Goal: Task Accomplishment & Management: Manage account settings

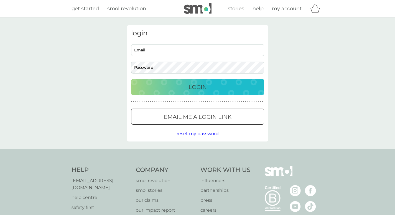
click at [176, 50] on input "Email" at bounding box center [197, 50] width 133 height 12
click at [188, 55] on input "minervajaquier@hotmail.com" at bounding box center [197, 50] width 133 height 12
type input "minervajaquier@gmail.com"
click at [131, 79] on button "Login" at bounding box center [197, 87] width 133 height 16
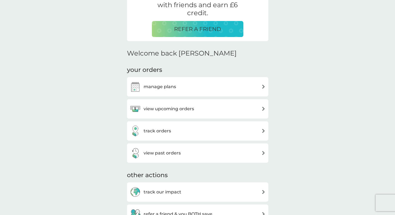
scroll to position [135, 0]
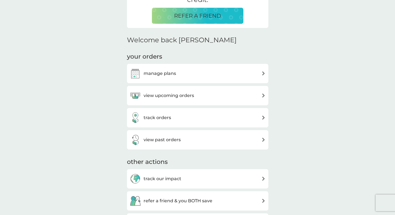
click at [171, 94] on h3 "view upcoming orders" at bounding box center [168, 95] width 50 height 7
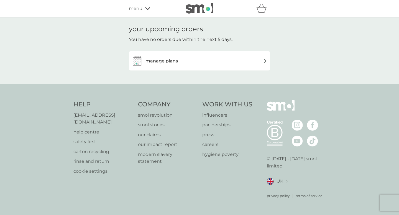
click at [218, 56] on div "manage plans" at bounding box center [200, 60] width 136 height 11
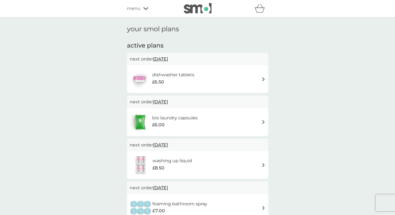
click at [216, 74] on div "dishwasher tablets £6.50" at bounding box center [198, 79] width 136 height 19
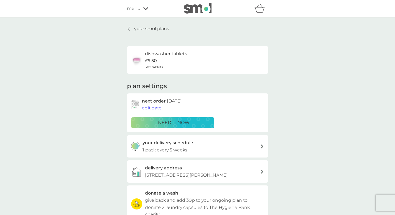
click at [181, 123] on p "i need it now" at bounding box center [172, 122] width 34 height 7
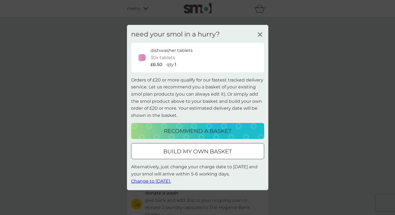
click at [170, 181] on span "Change to [DATE]." at bounding box center [151, 181] width 40 height 5
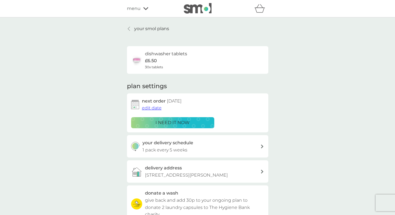
click at [126, 29] on div "your smol plans dishwasher tablets £6.50 30x tablets plan settings next order […" at bounding box center [198, 149] width 150 height 249
click at [130, 29] on div at bounding box center [129, 29] width 4 height 4
